Goal: Information Seeking & Learning: Learn about a topic

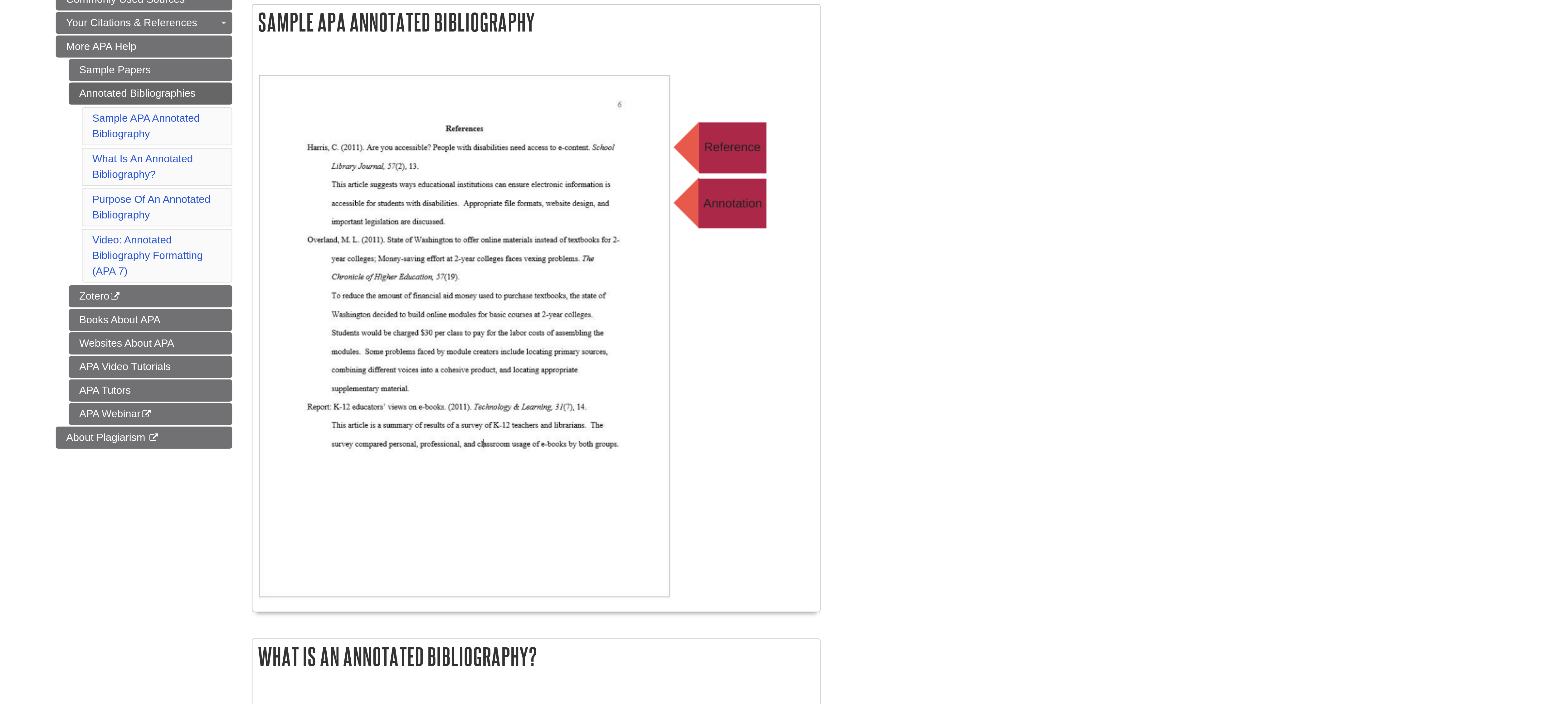
scroll to position [16, 0]
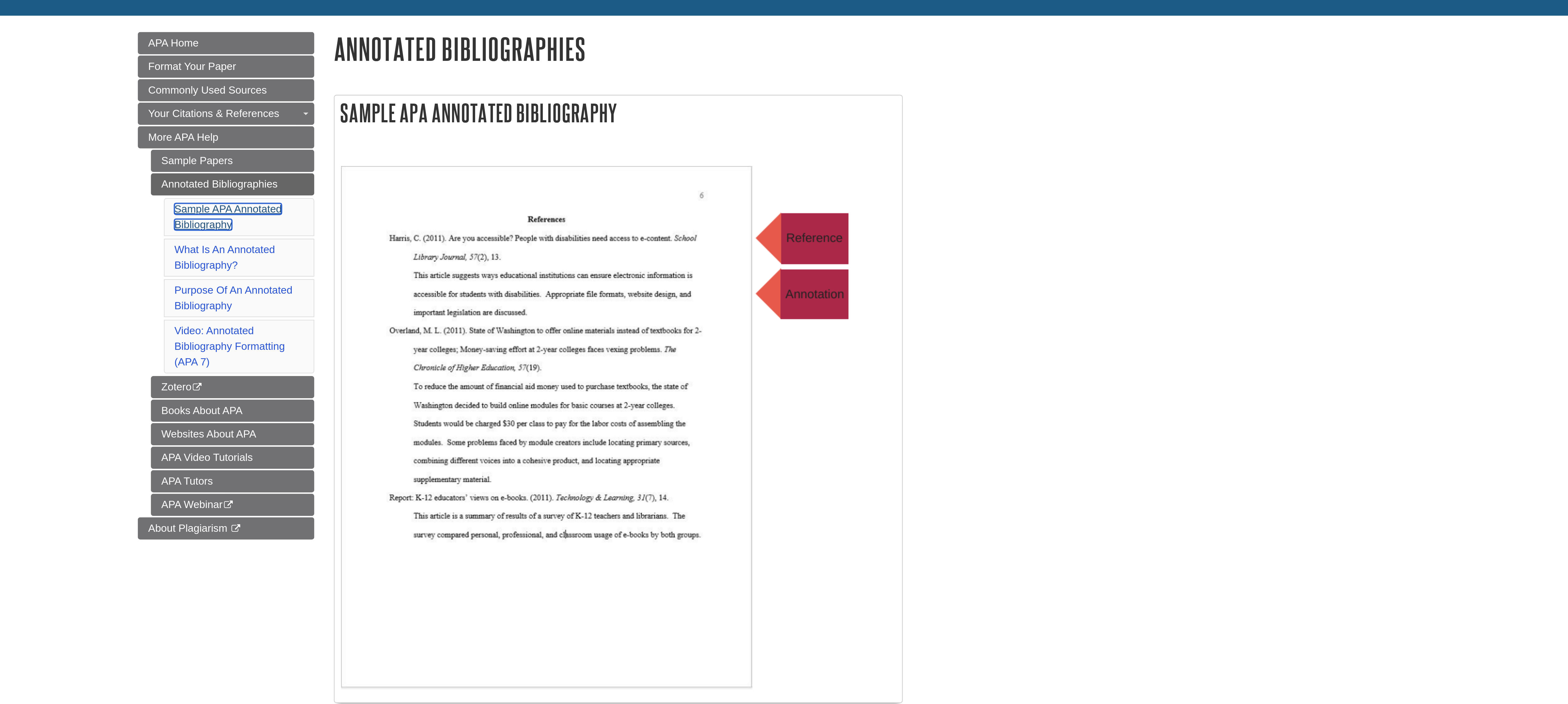
click at [653, 170] on link "Sample APA Annotated Bibliography" at bounding box center [645, 166] width 51 height 13
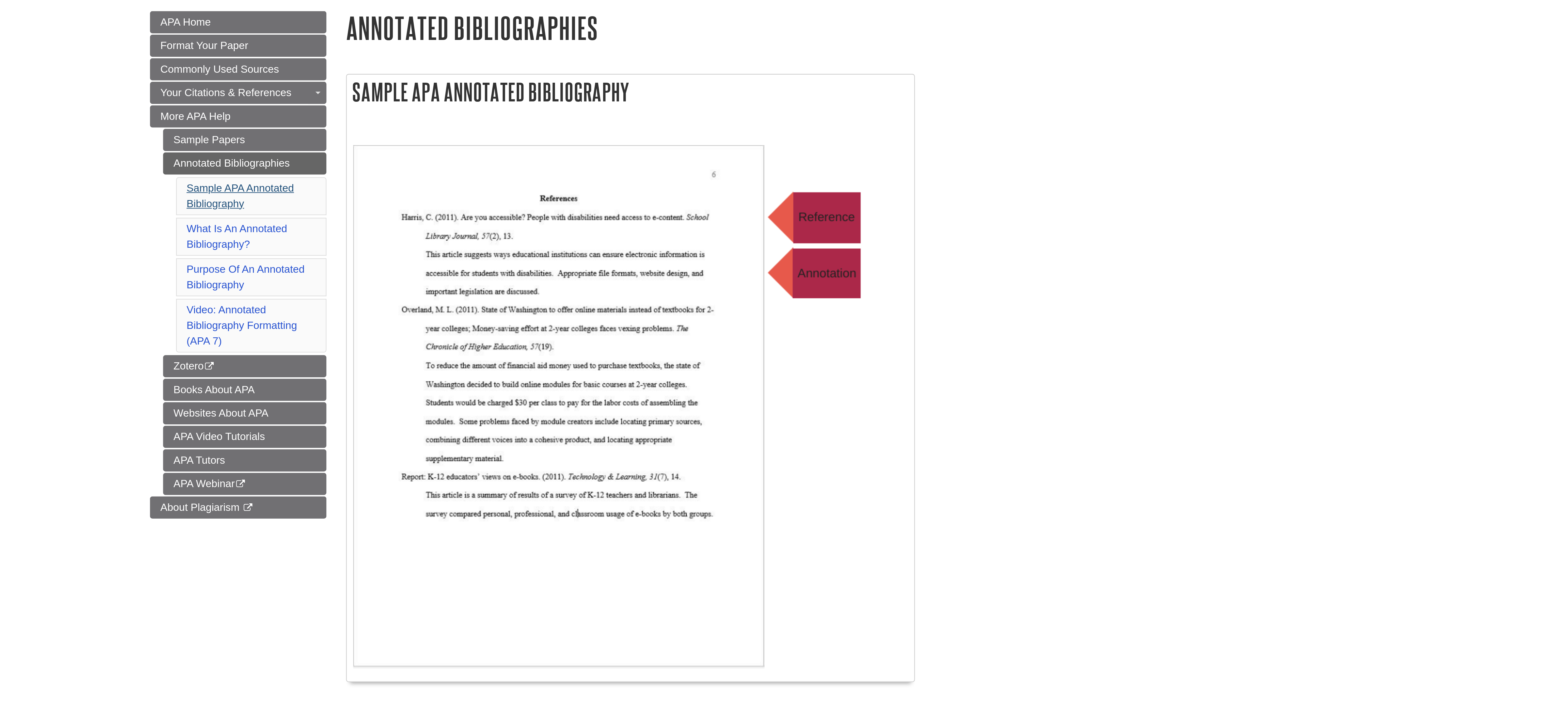
scroll to position [86, 0]
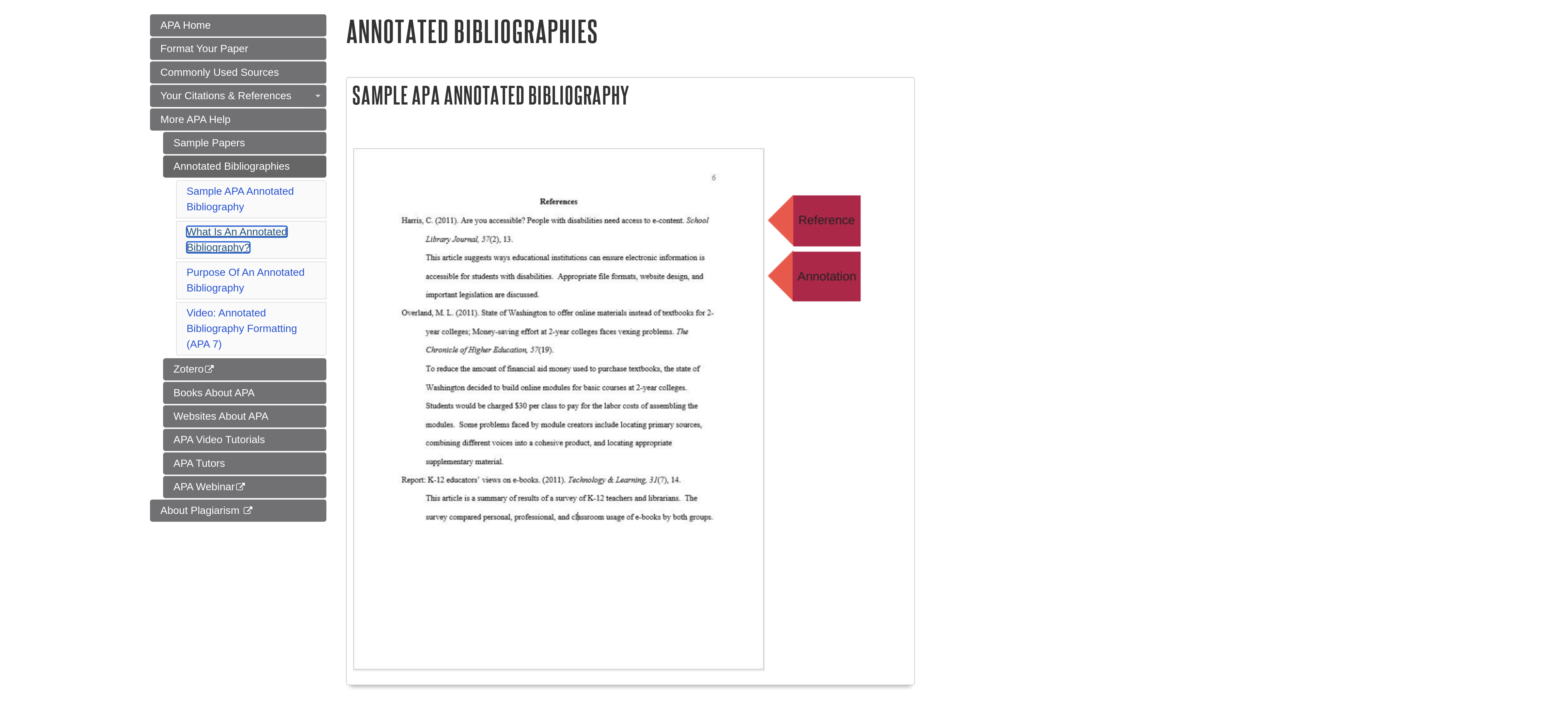
click at [662, 119] on link "What Is An Annotated Bibliography?" at bounding box center [643, 115] width 48 height 13
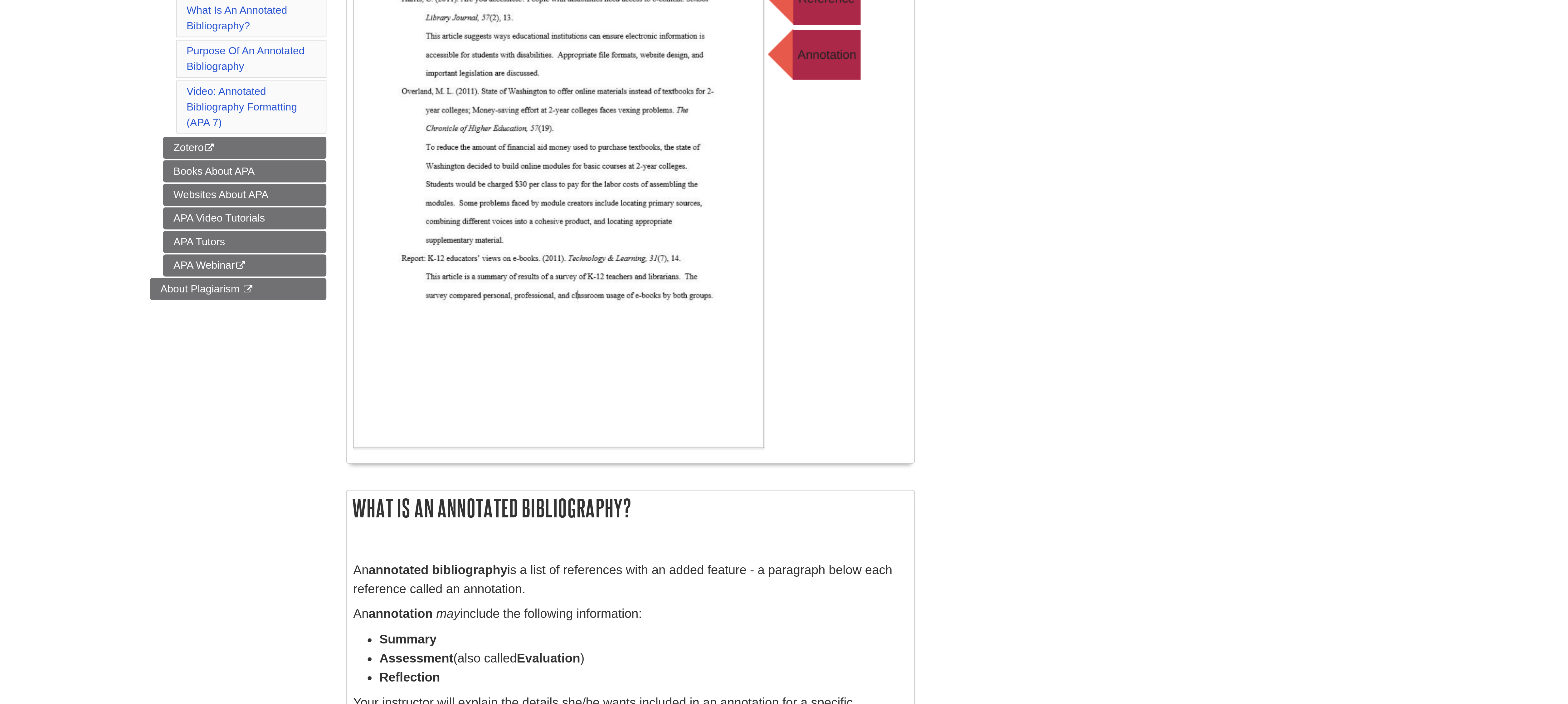
click at [1171, 205] on body "Skip to Main Content Search My Davenport DU Library Library Guides APA APA Help…" at bounding box center [784, 349] width 1568 height 1082
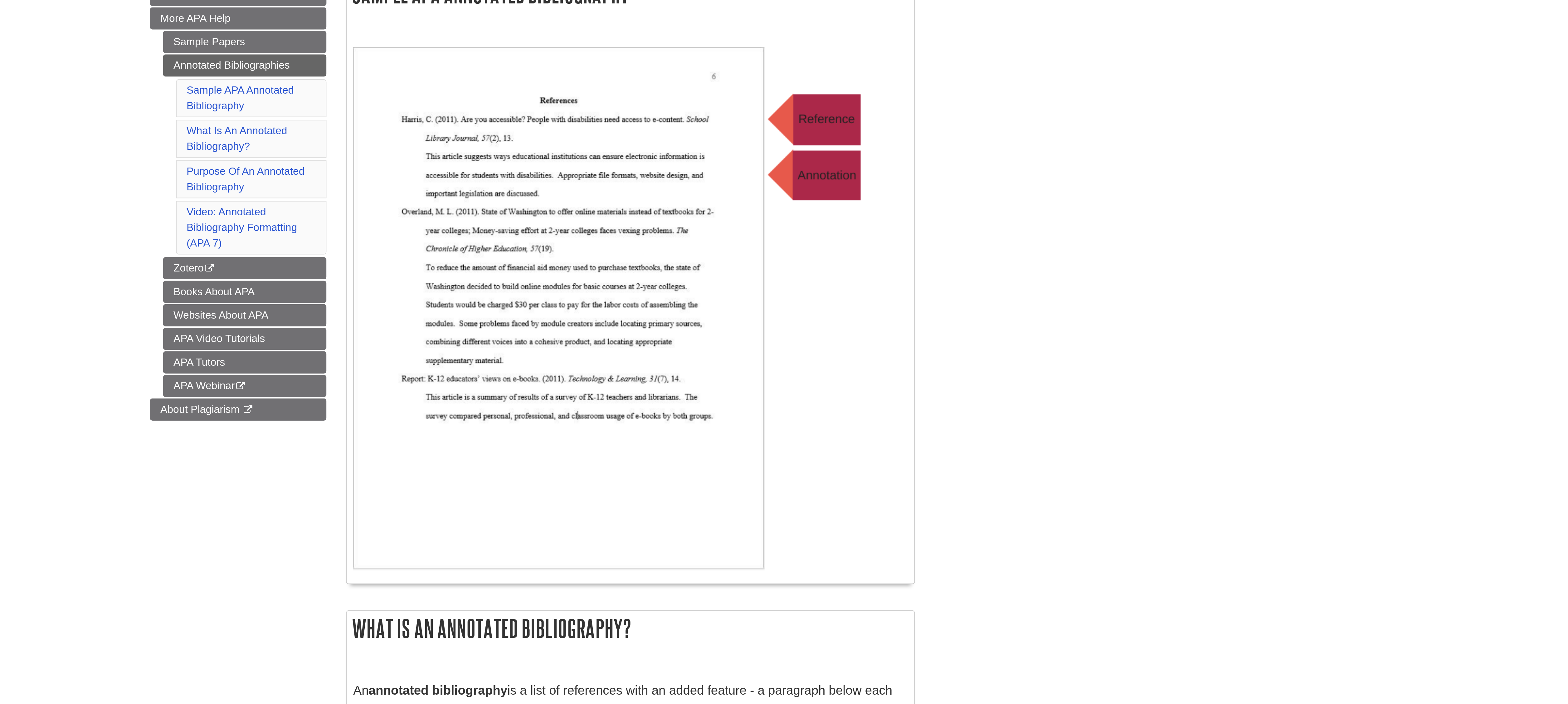
scroll to position [129, 0]
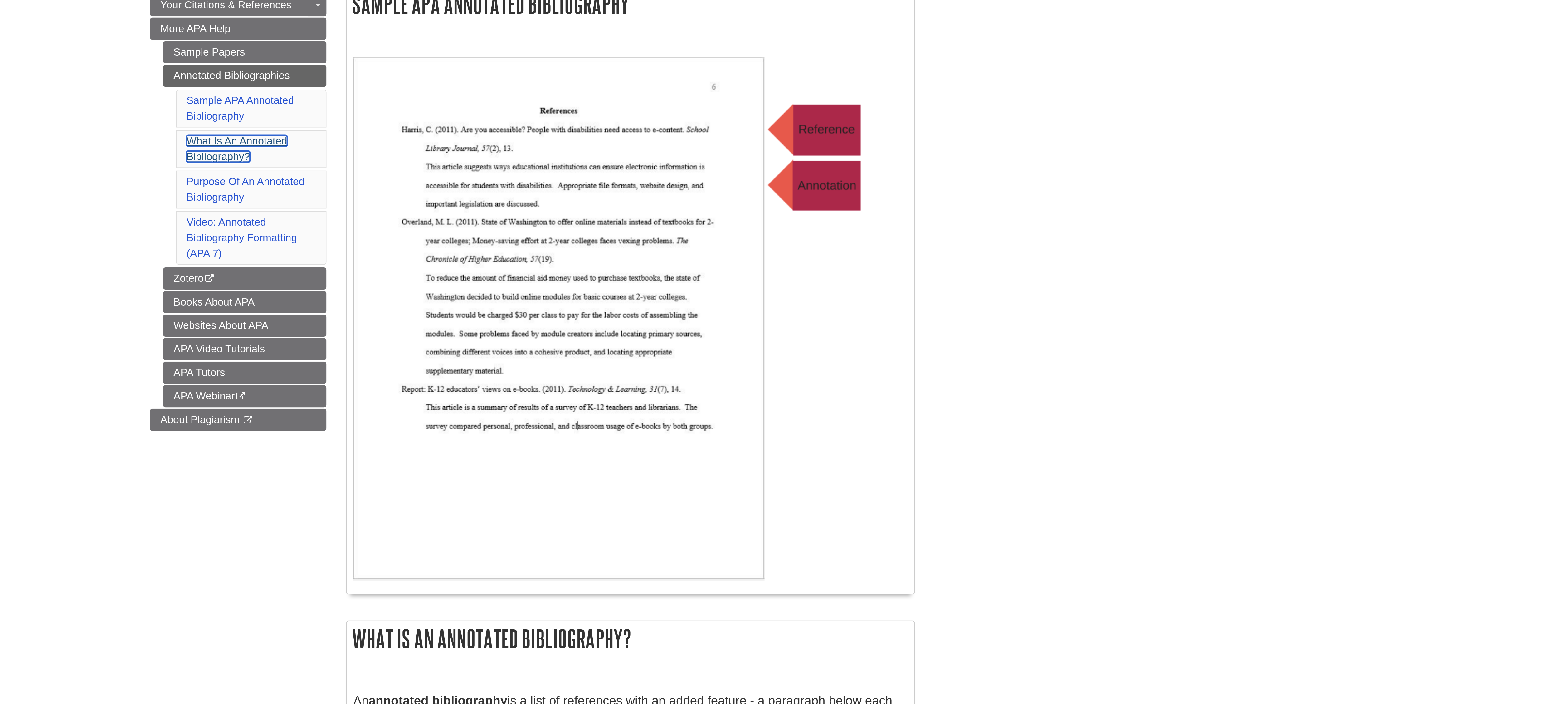
click at [650, 75] on link "What Is An Annotated Bibliography?" at bounding box center [643, 71] width 48 height 13
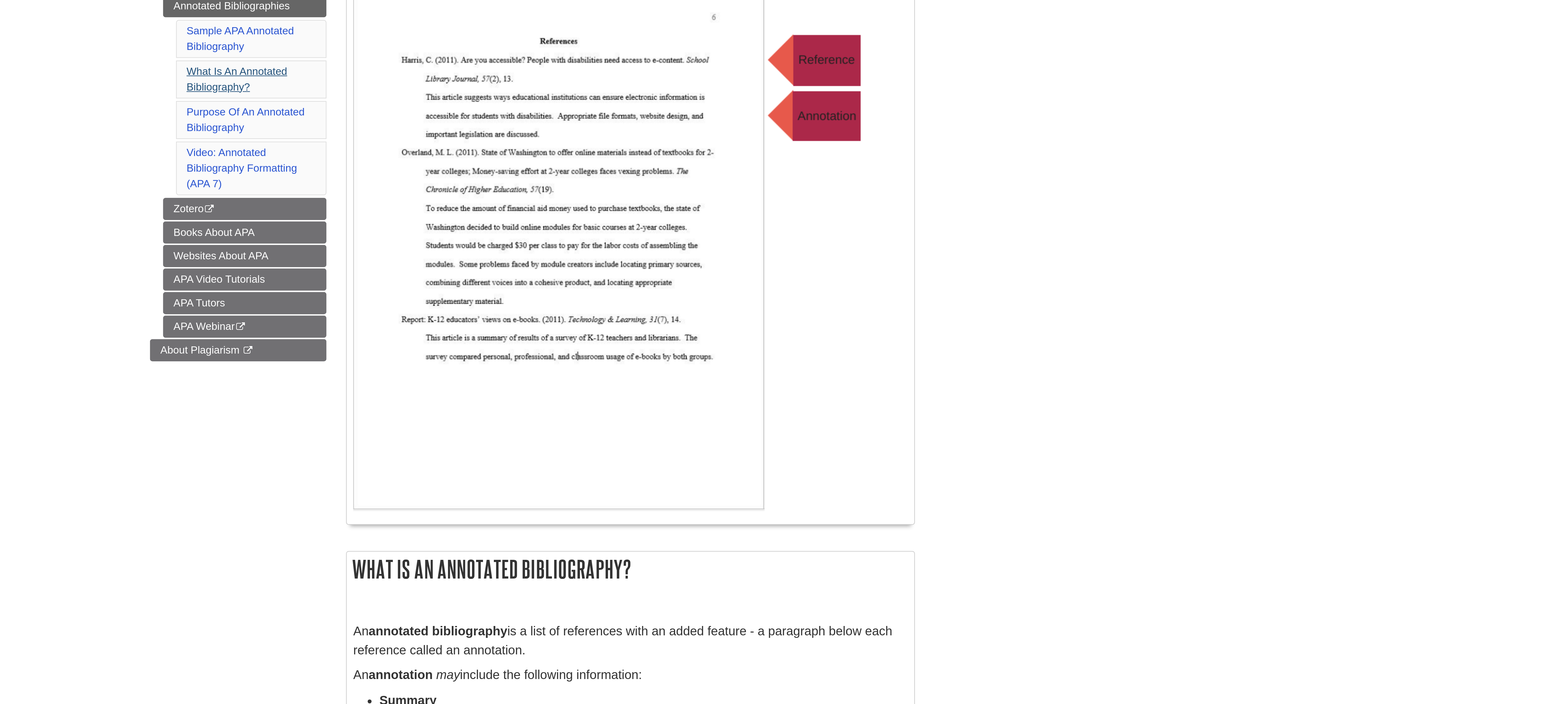
click at [667, 95] on link "Purpose Of An Annotated Bibliography" at bounding box center [648, 90] width 57 height 13
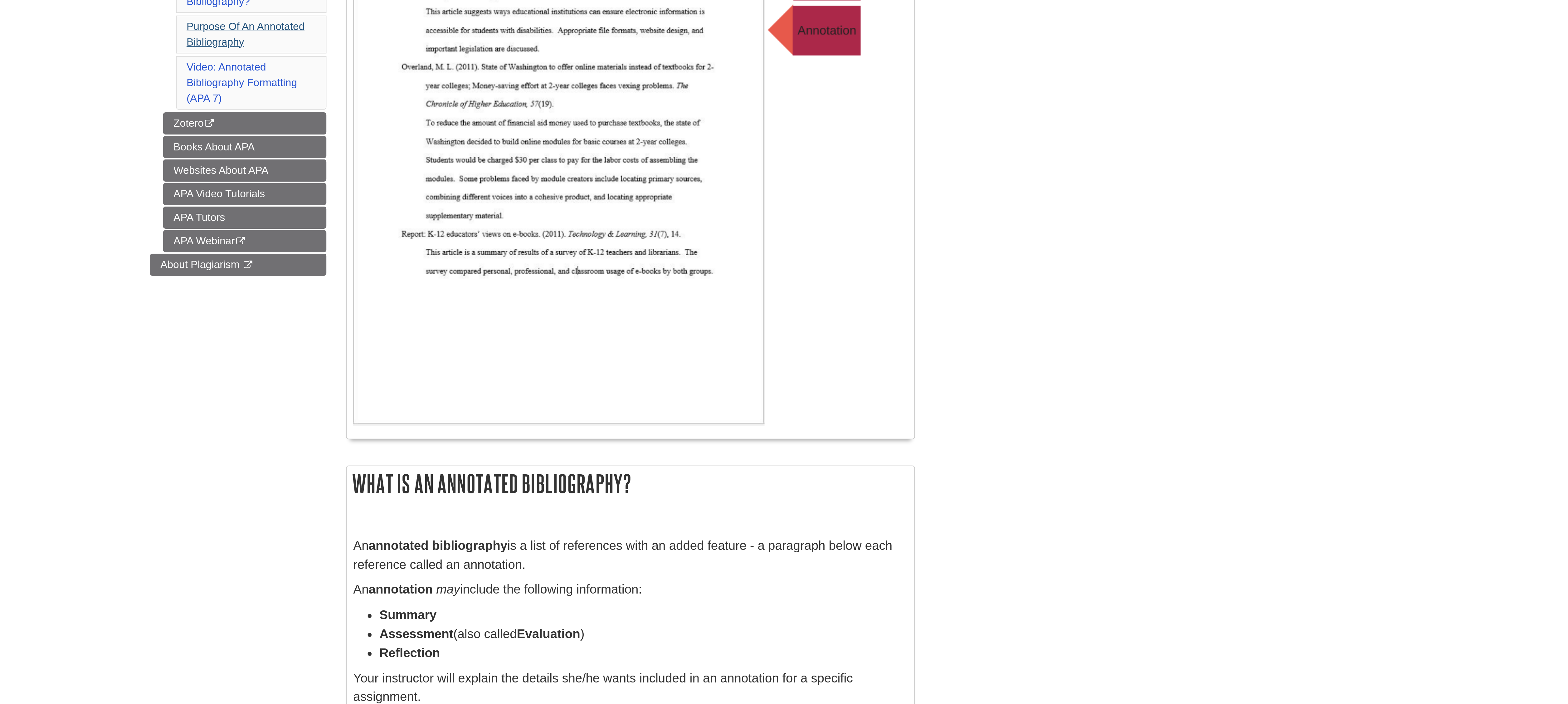
scroll to position [200, 0]
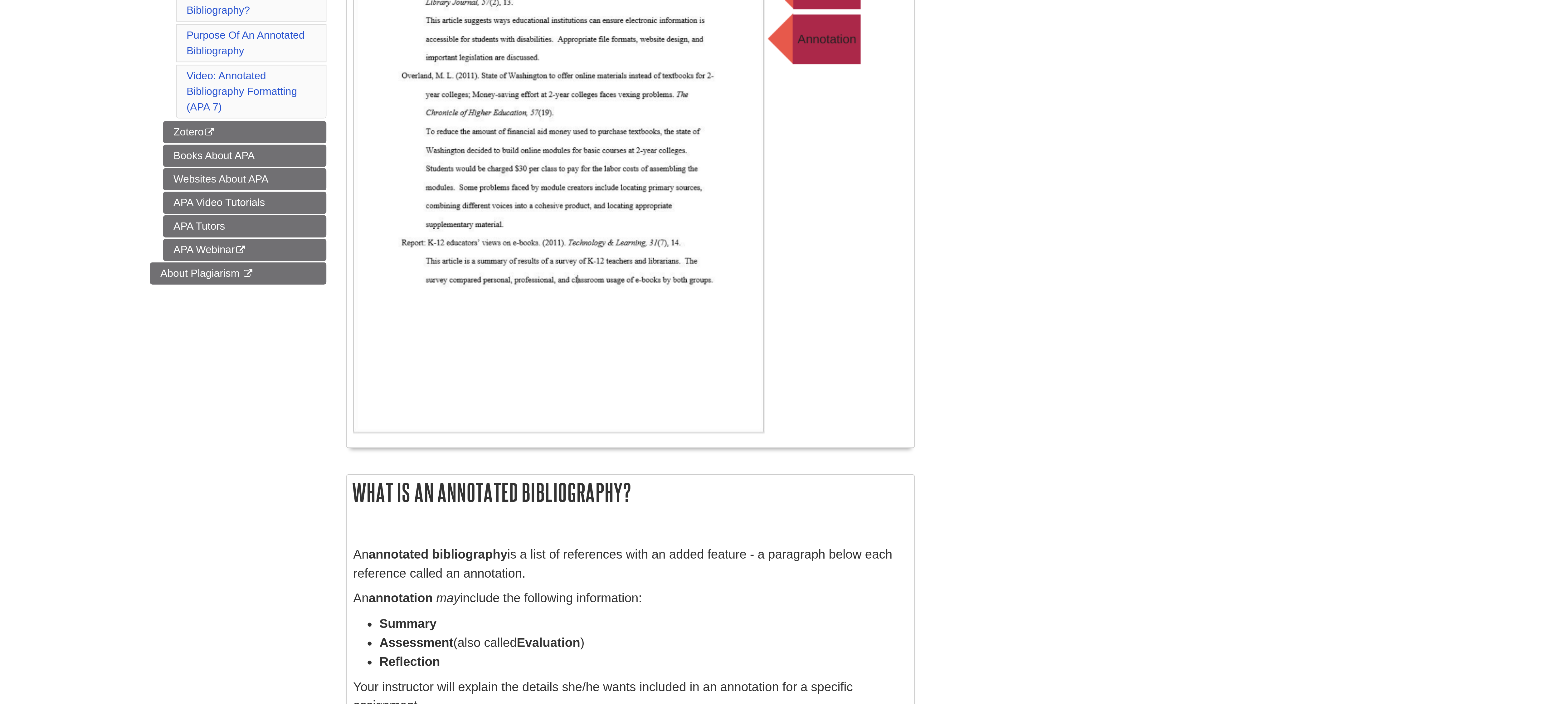
click at [671, 45] on li "Video: Annotated Bibliography Formatting (APA 7)" at bounding box center [650, 44] width 72 height 26
click at [665, 52] on link "Video: Annotated Bibliography Formatting (APA 7)" at bounding box center [645, 43] width 52 height 20
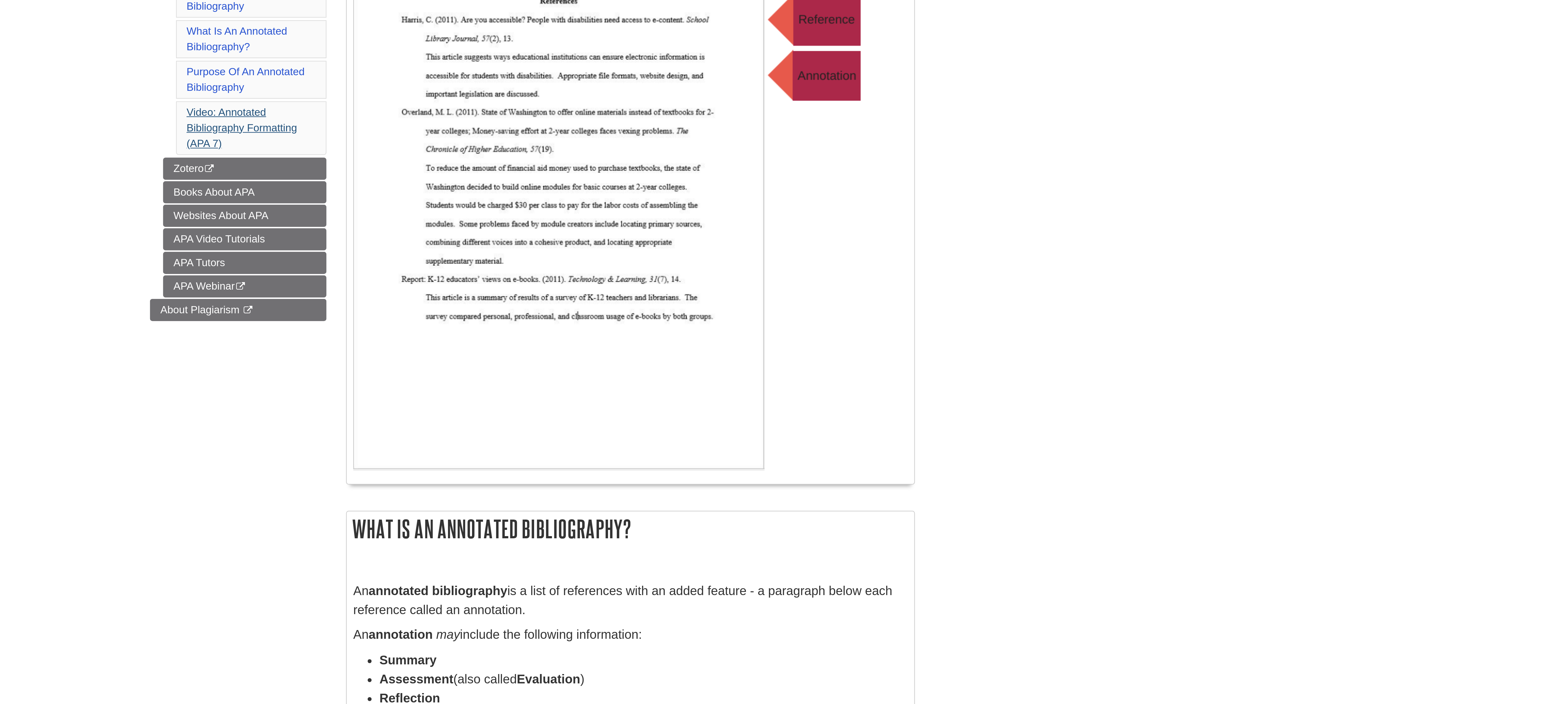
scroll to position [177, 0]
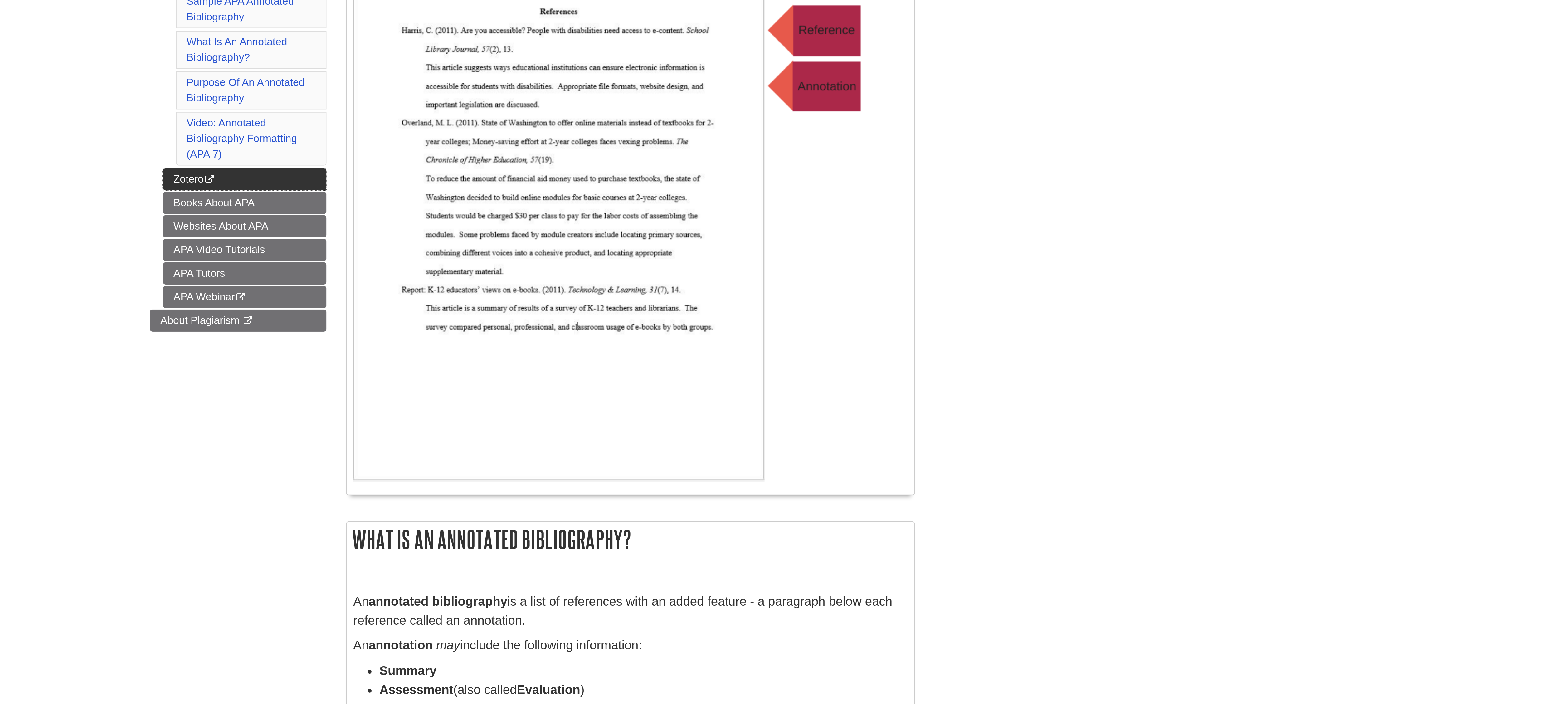
click at [662, 91] on link "Zotero This link opens in a new window" at bounding box center [646, 85] width 78 height 11
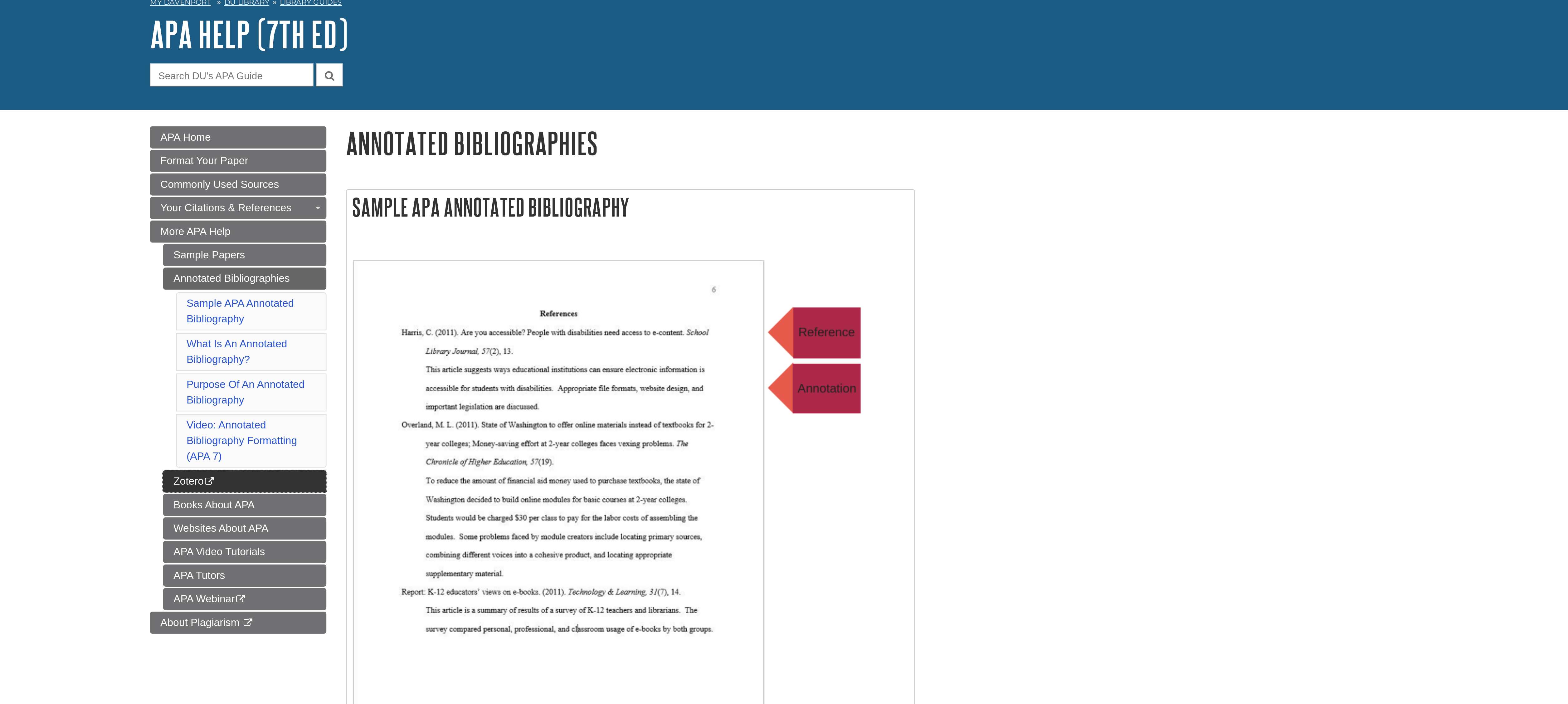
scroll to position [0, 0]
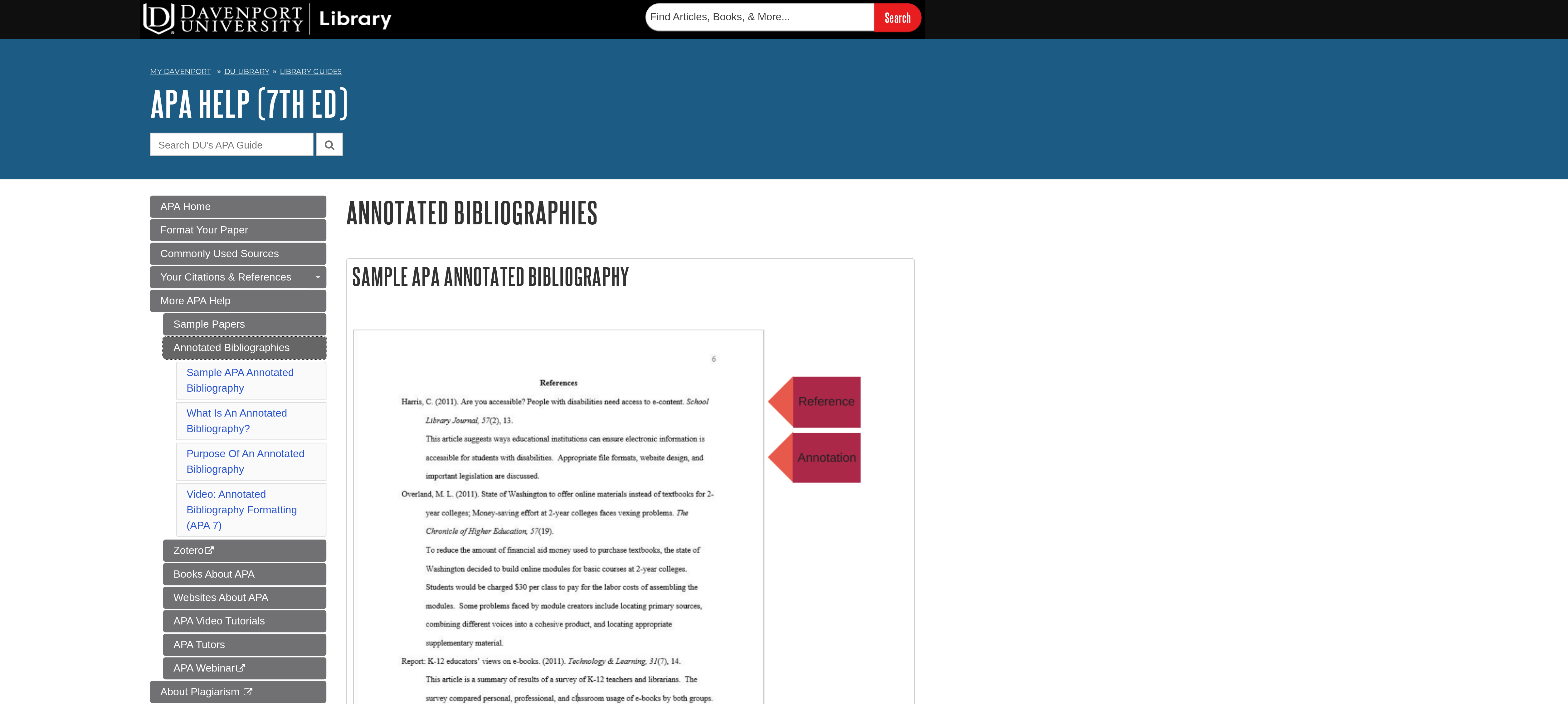
click at [639, 166] on link "Annotated Bibliographies" at bounding box center [646, 166] width 78 height 11
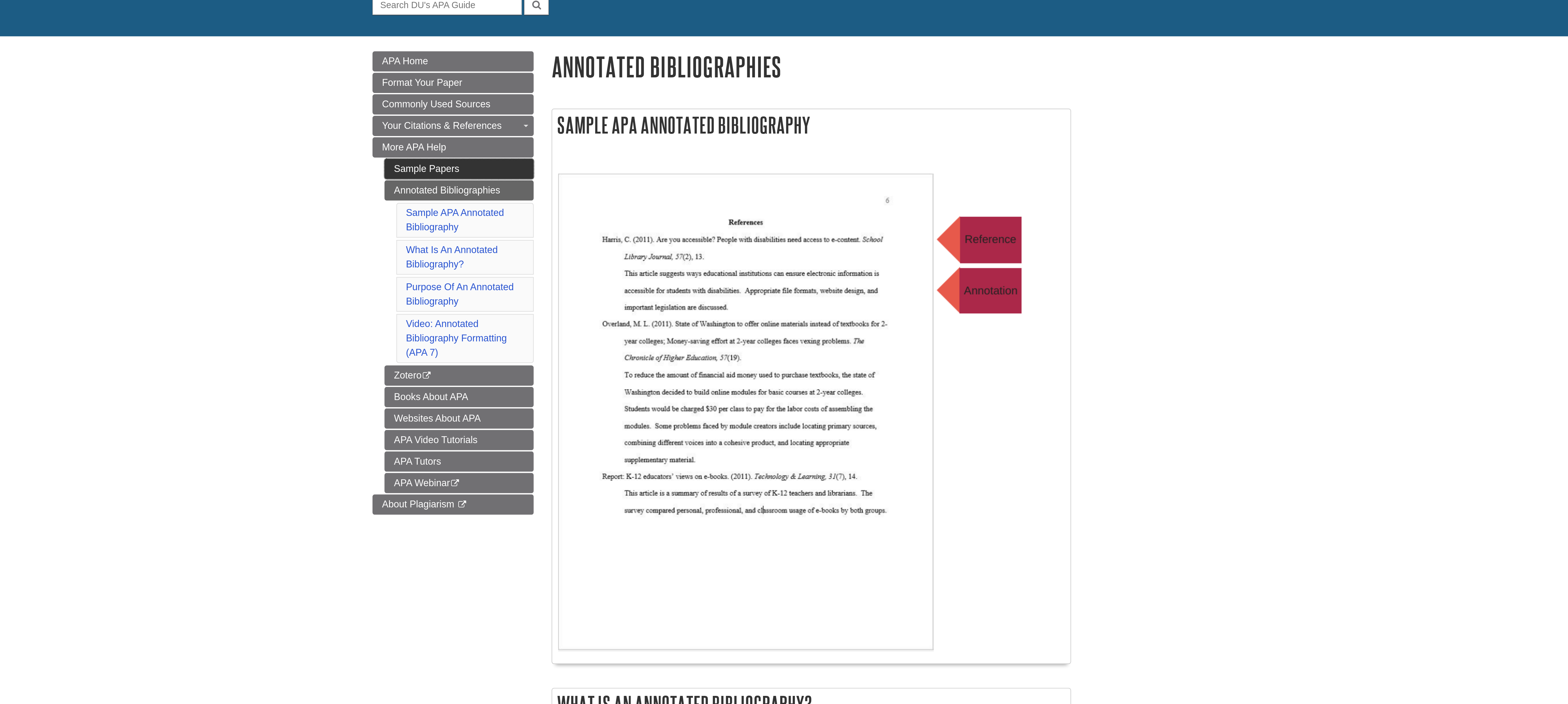
click at [645, 155] on link "Sample Papers" at bounding box center [646, 155] width 78 height 11
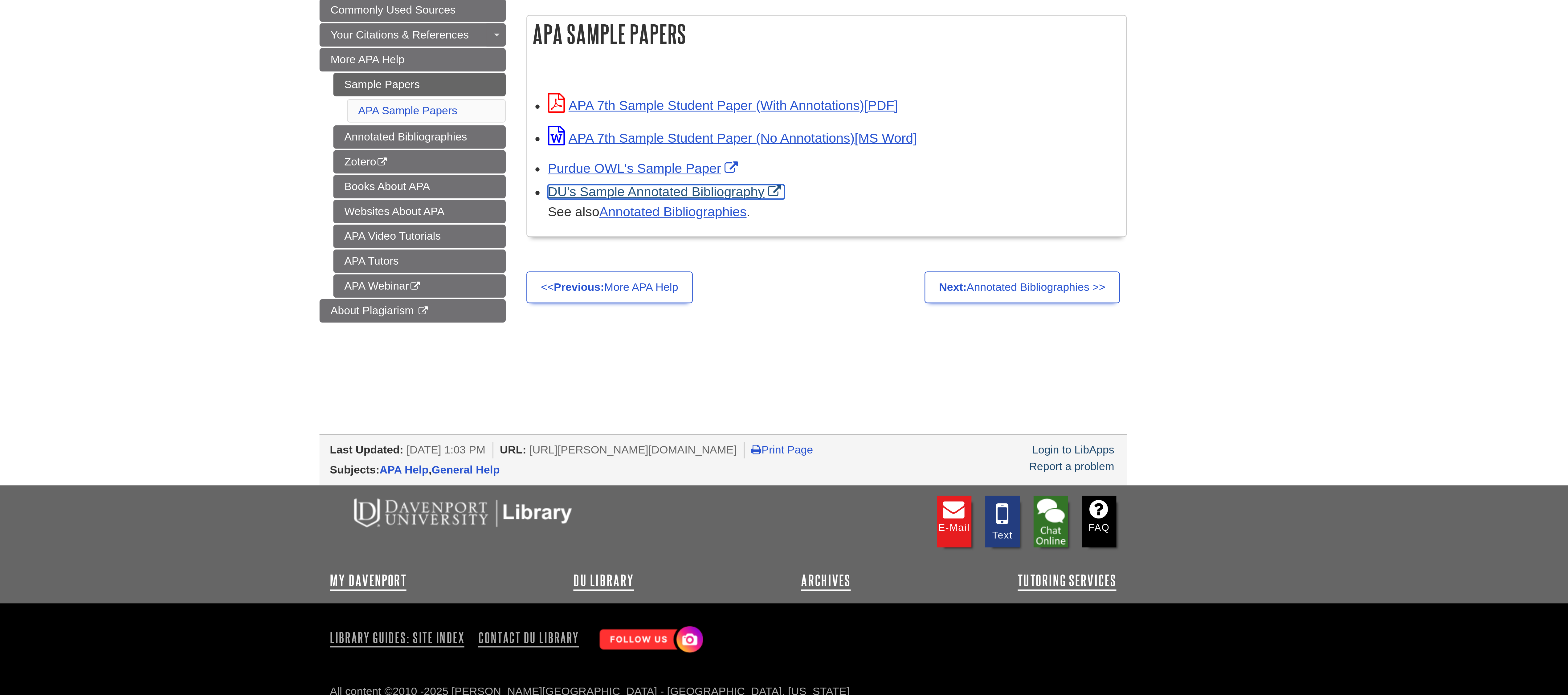
click at [742, 198] on link "DU's Sample Annotated Bibliography" at bounding box center [759, 200] width 106 height 6
click at [747, 213] on link "Annotated Bibliographies" at bounding box center [761, 209] width 65 height 6
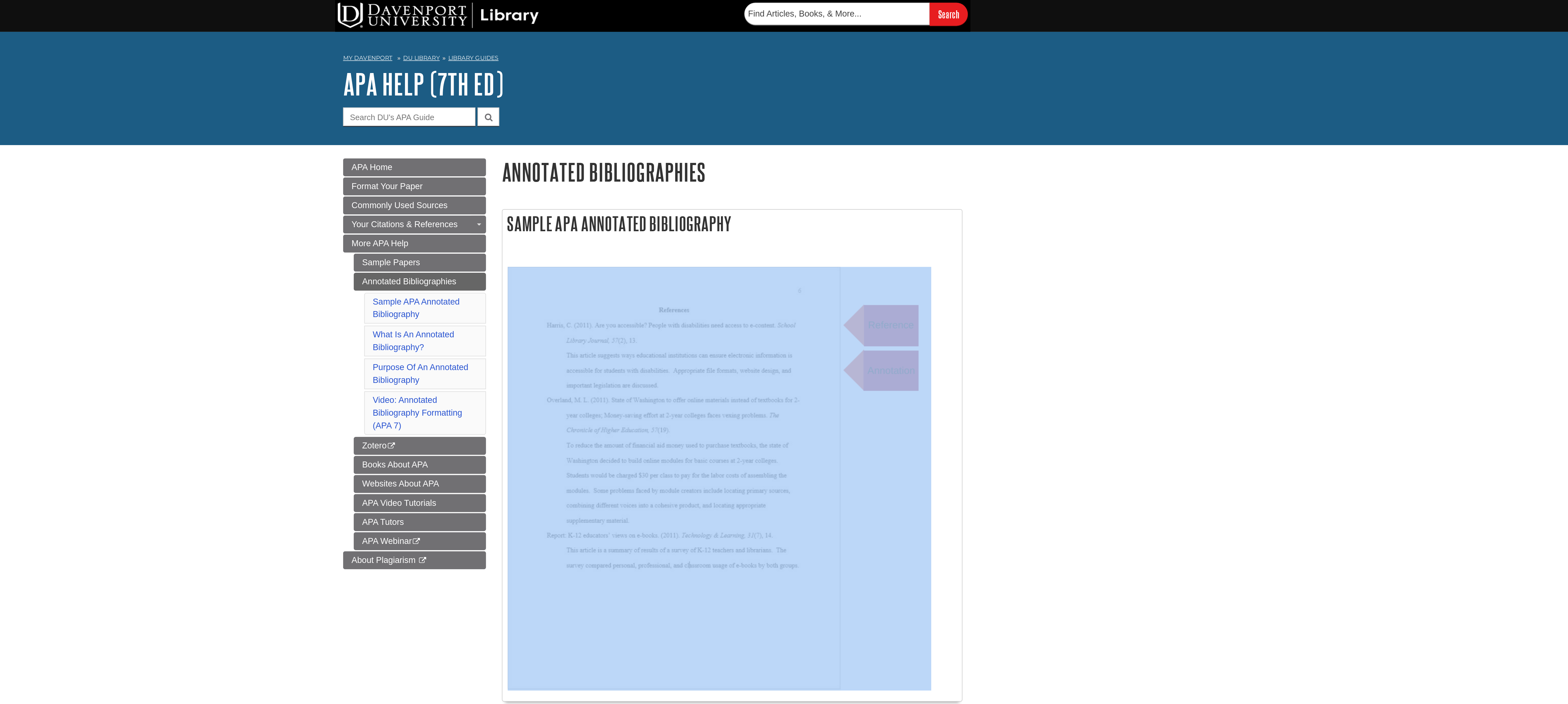
drag, startPoint x: 772, startPoint y: 441, endPoint x: 733, endPoint y: 184, distance: 259.9
click at [733, 184] on div "Sample APA Annotated Bibliography What Is An Annotated Bibliography? An annotat…" at bounding box center [830, 505] width 272 height 765
copy div "What Is An Annotated Bibliography? An annotated bibliography is a list of refer…"
click at [995, 163] on body "Skip to Main Content Search My Davenport DU Library Library Guides APA APA Help…" at bounding box center [784, 541] width 1568 height 1082
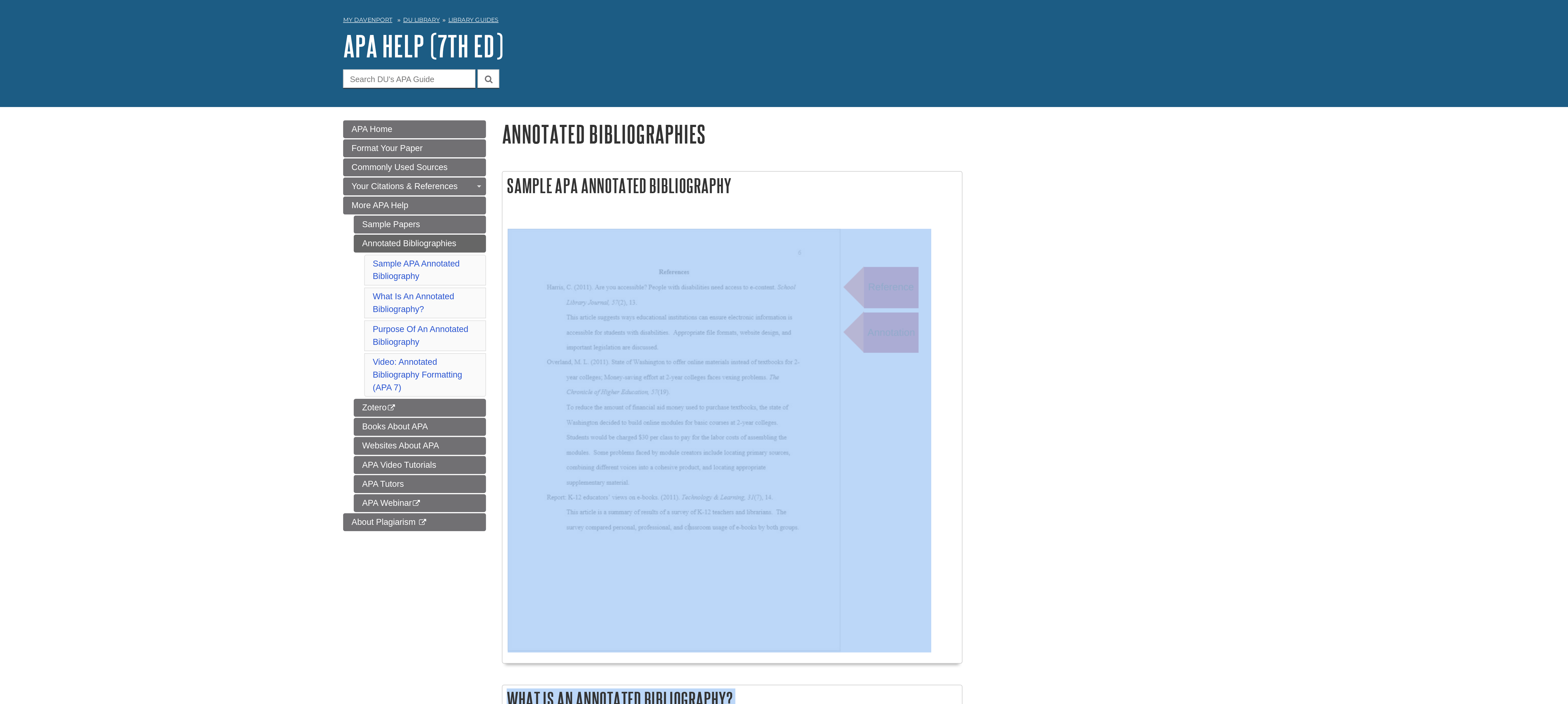
click at [1098, 197] on body "Skip to Main Content Search My Davenport DU Library Library Guides APA APA Help…" at bounding box center [784, 541] width 1568 height 1082
